Goal: Transaction & Acquisition: Subscribe to service/newsletter

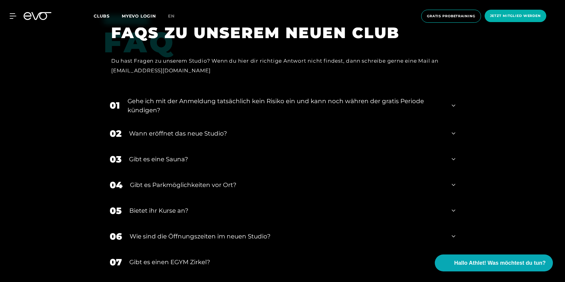
scroll to position [2540, 0]
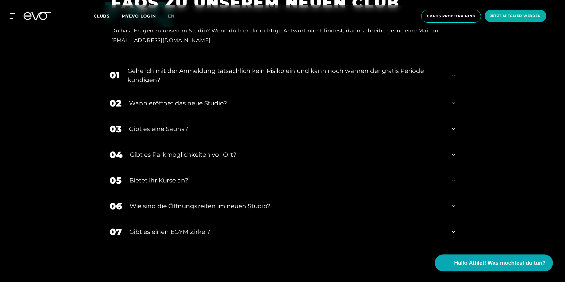
click at [453, 76] on icon at bounding box center [454, 75] width 4 height 7
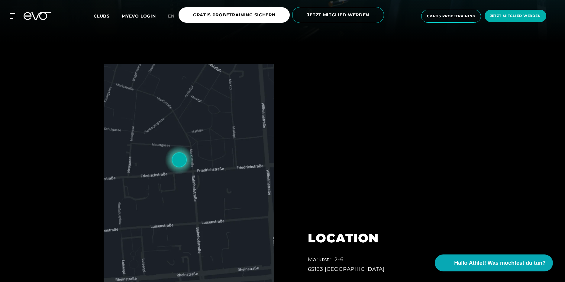
scroll to position [0, 0]
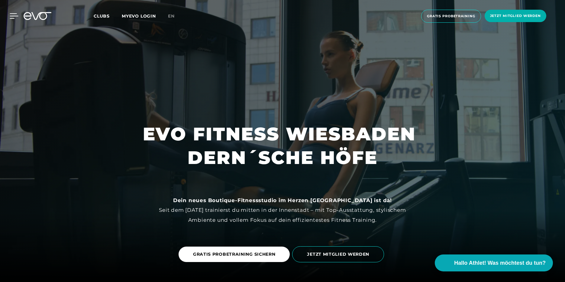
click at [14, 15] on icon at bounding box center [14, 15] width 9 height 5
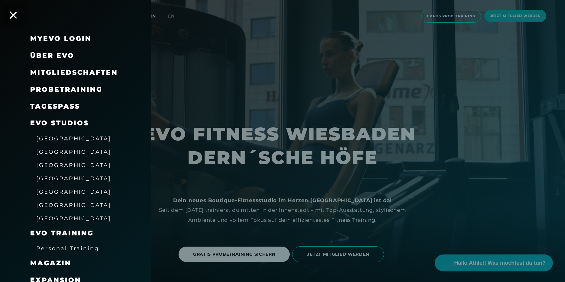
click at [58, 56] on span "Über EVO" at bounding box center [52, 55] width 44 height 8
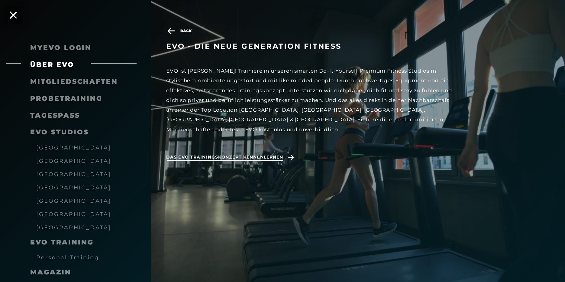
click at [283, 154] on span "Das EVO Trainingskonzept kennenlernen" at bounding box center [224, 157] width 117 height 6
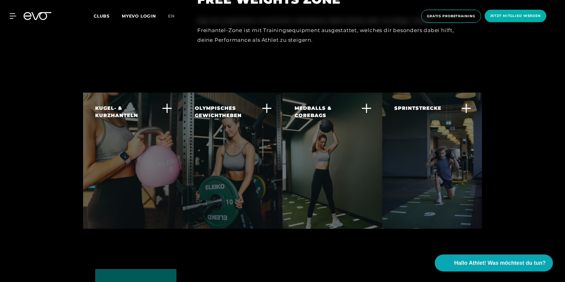
scroll to position [1633, 0]
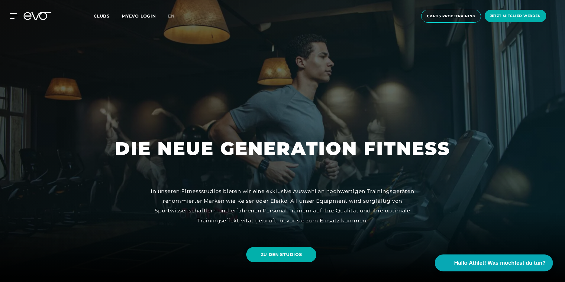
click at [12, 16] on icon at bounding box center [14, 15] width 9 height 5
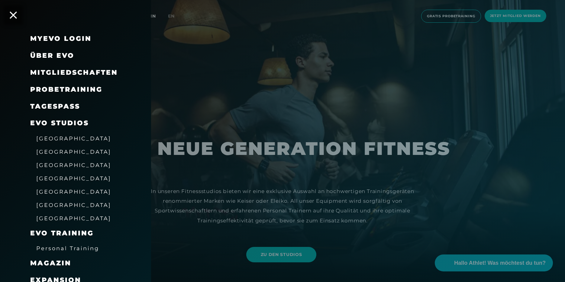
click at [74, 75] on span "Mitgliedschaften" at bounding box center [74, 72] width 88 height 8
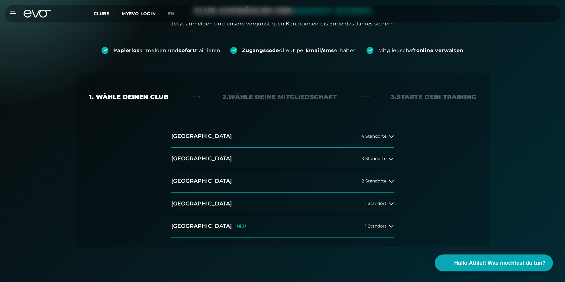
scroll to position [91, 0]
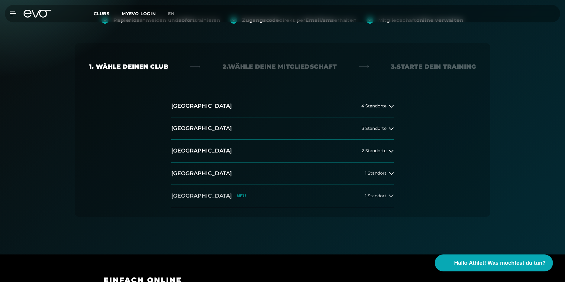
click at [198, 195] on h2 "[GEOGRAPHIC_DATA]" at bounding box center [201, 196] width 60 height 8
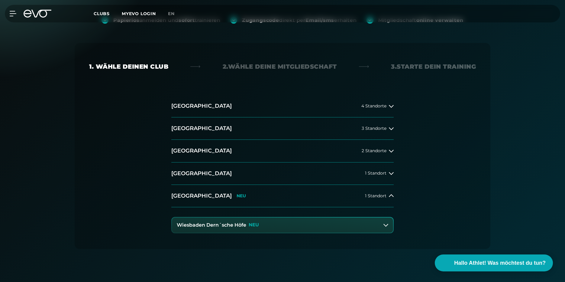
click at [386, 225] on icon at bounding box center [386, 225] width 5 height 5
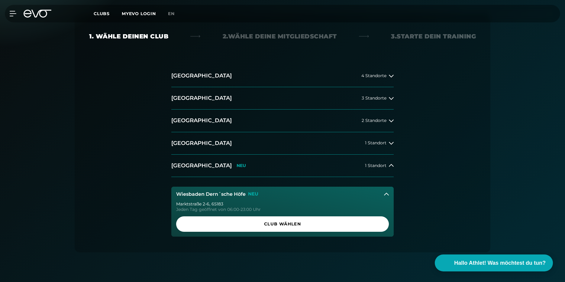
scroll to position [151, 0]
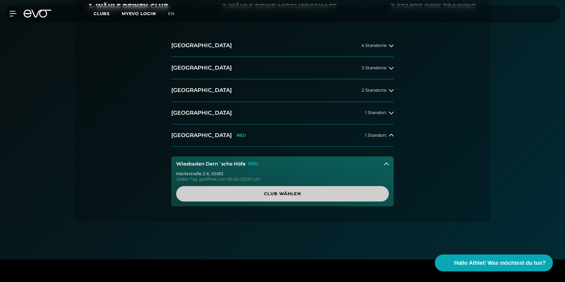
click at [282, 197] on span "Club wählen" at bounding box center [282, 193] width 213 height 15
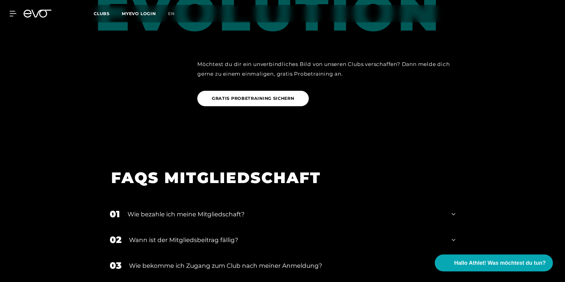
scroll to position [950, 0]
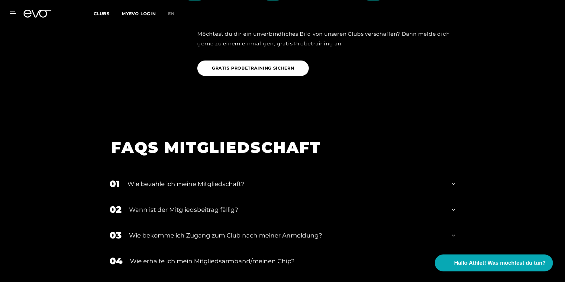
click at [455, 180] on icon at bounding box center [454, 183] width 4 height 7
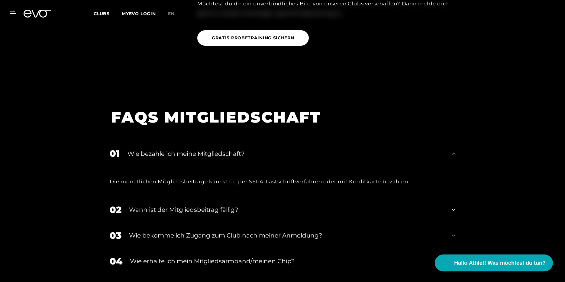
scroll to position [1011, 0]
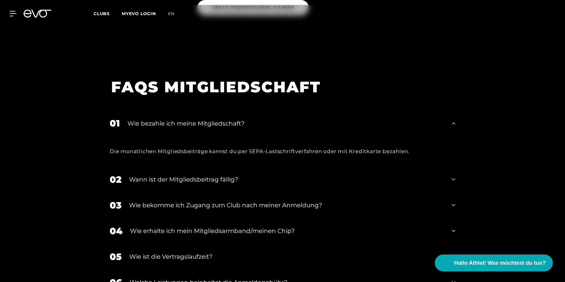
click at [453, 176] on icon at bounding box center [454, 179] width 4 height 7
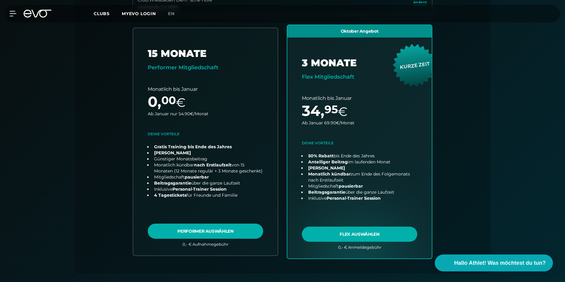
scroll to position [0, 0]
